Goal: Task Accomplishment & Management: Manage account settings

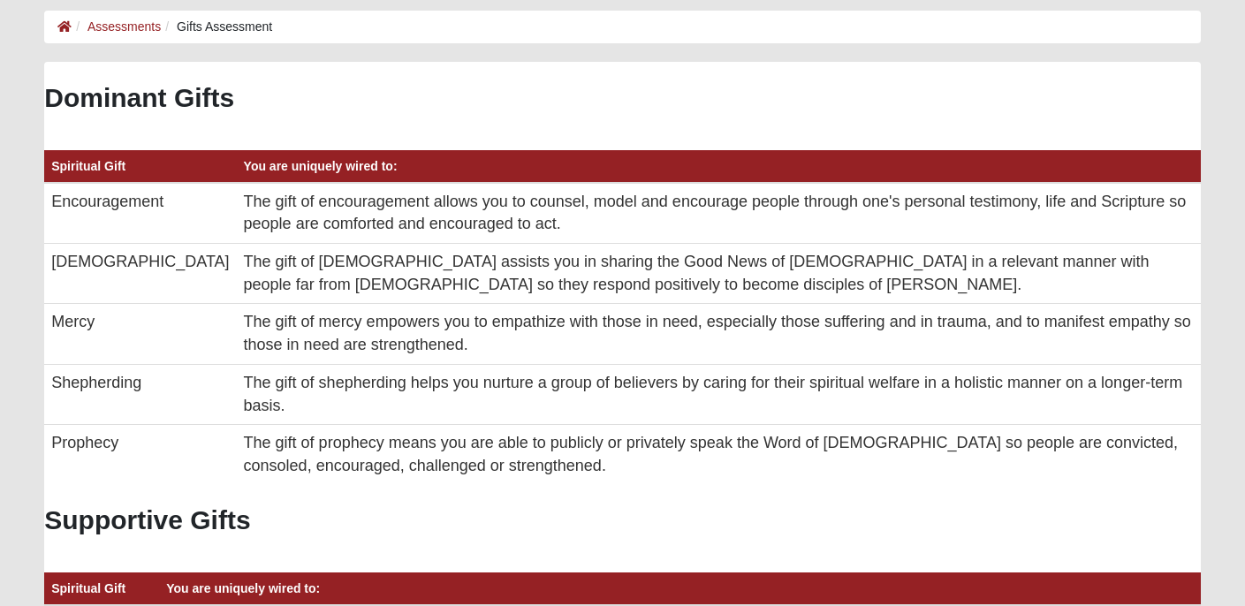
scroll to position [105, 0]
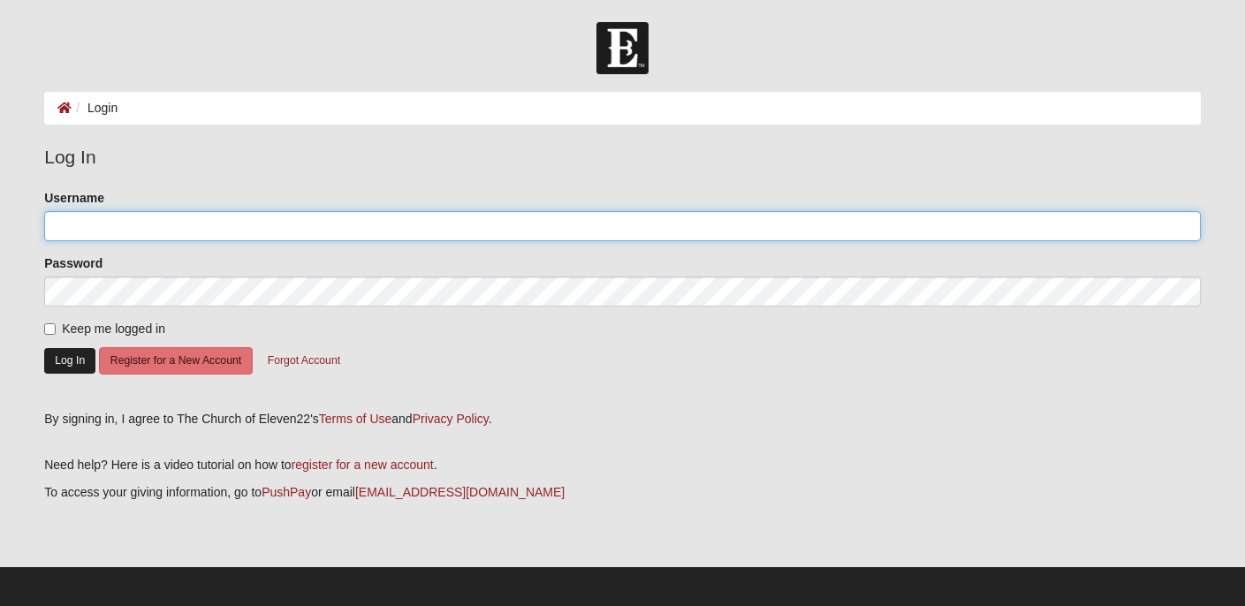
type input "[EMAIL_ADDRESS][DOMAIN_NAME]"
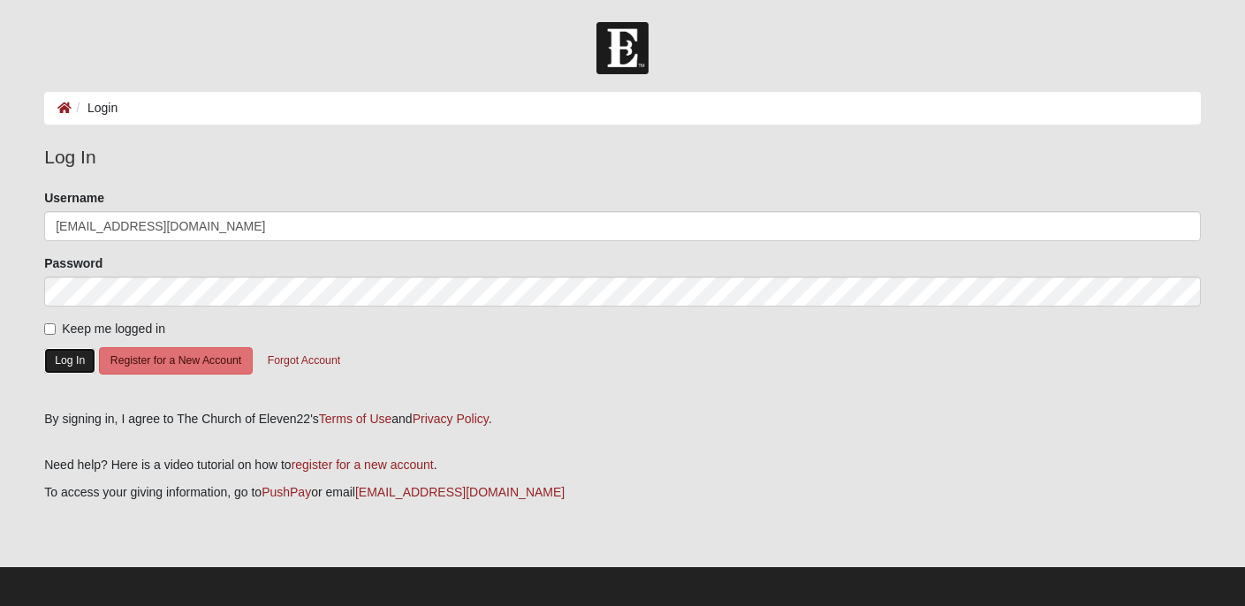
click at [66, 364] on button "Log In" at bounding box center [69, 361] width 51 height 26
